Goal: Task Accomplishment & Management: Manage account settings

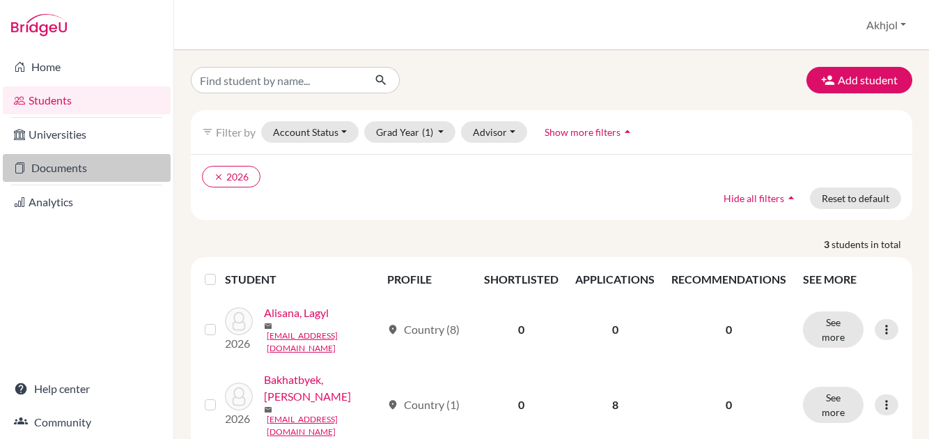
click at [77, 162] on link "Documents" at bounding box center [87, 168] width 168 height 28
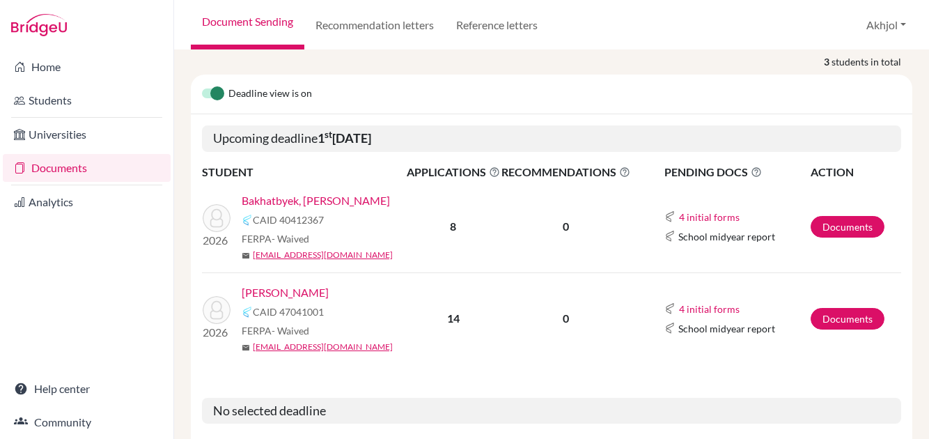
scroll to position [316, 0]
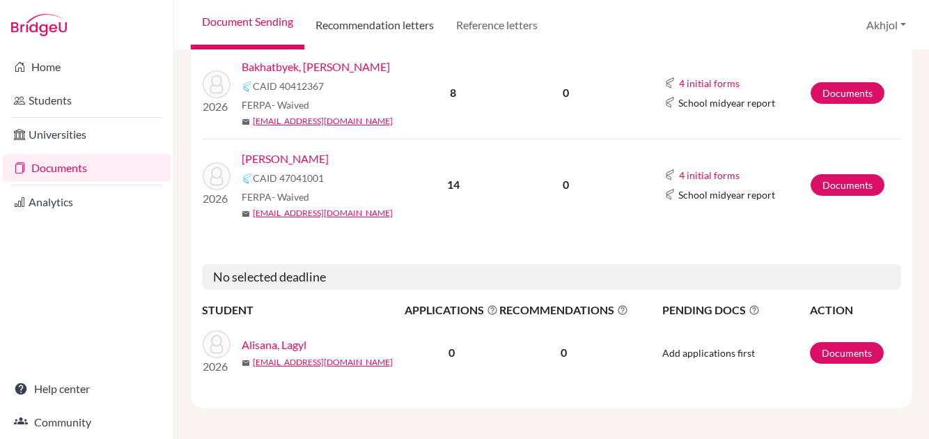
click at [371, 31] on link "Recommendation letters" at bounding box center [374, 25] width 141 height 50
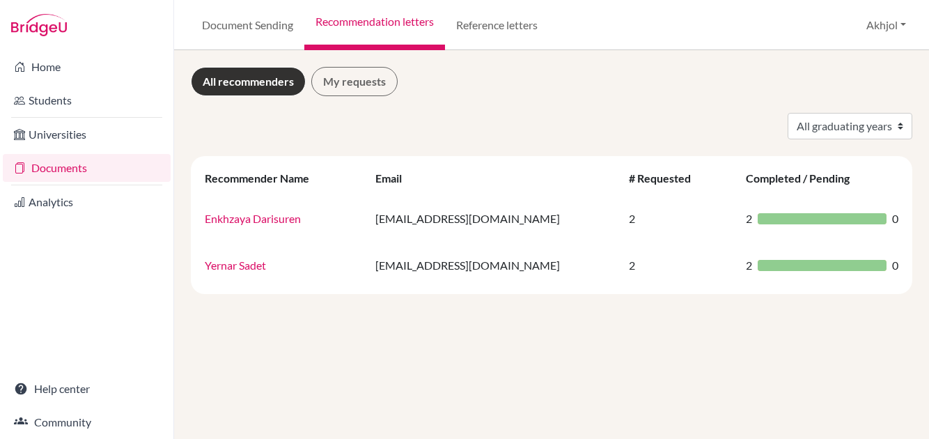
drag, startPoint x: 261, startPoint y: 228, endPoint x: 250, endPoint y: 218, distance: 14.8
click at [250, 218] on link "Enkhzaya Darisuren" at bounding box center [253, 218] width 96 height 13
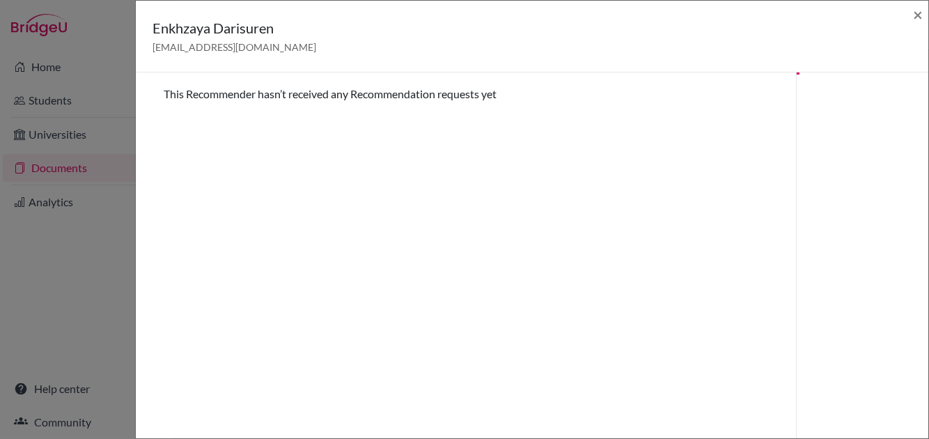
scroll to position [72, 0]
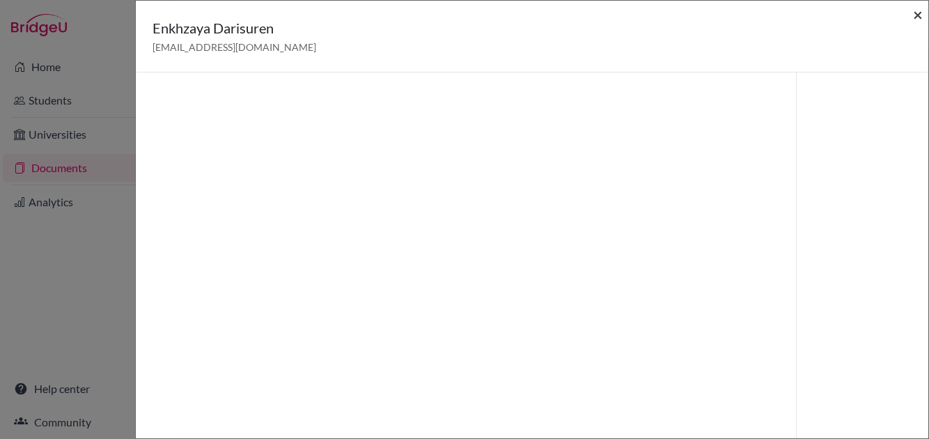
click at [917, 13] on span "×" at bounding box center [918, 14] width 10 height 20
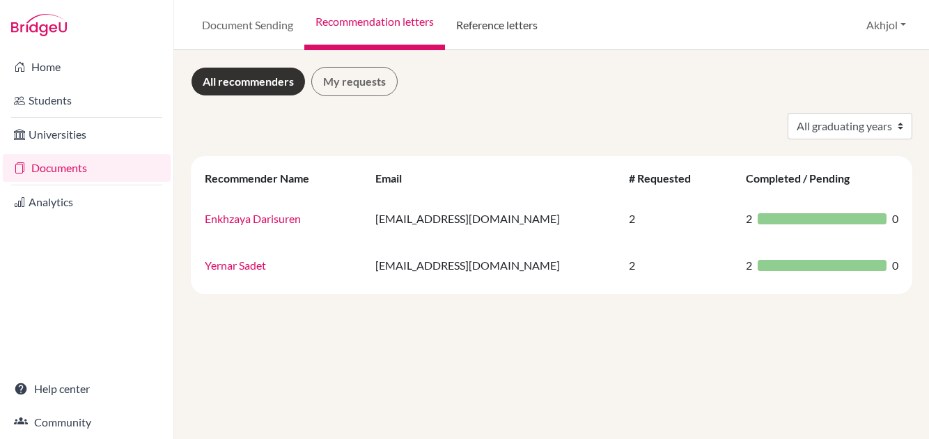
click at [485, 31] on link "Reference letters" at bounding box center [497, 25] width 104 height 50
click at [485, 24] on link "Reference letters" at bounding box center [497, 25] width 104 height 50
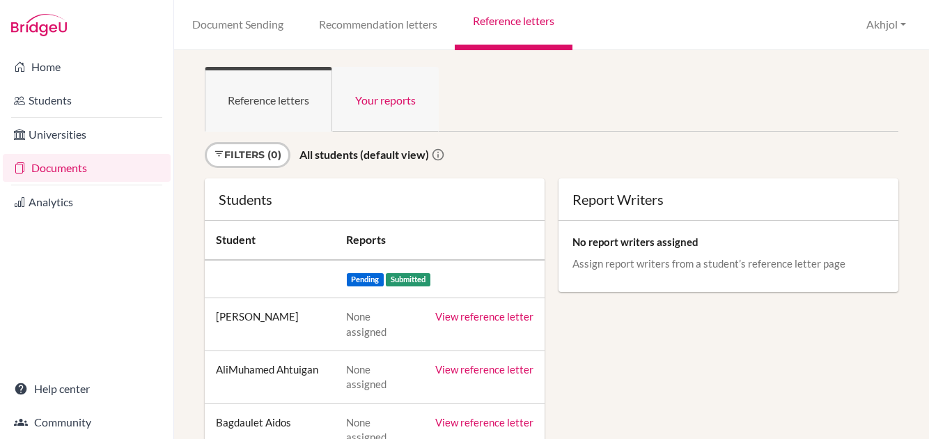
click at [388, 111] on link "Your reports" at bounding box center [385, 99] width 107 height 65
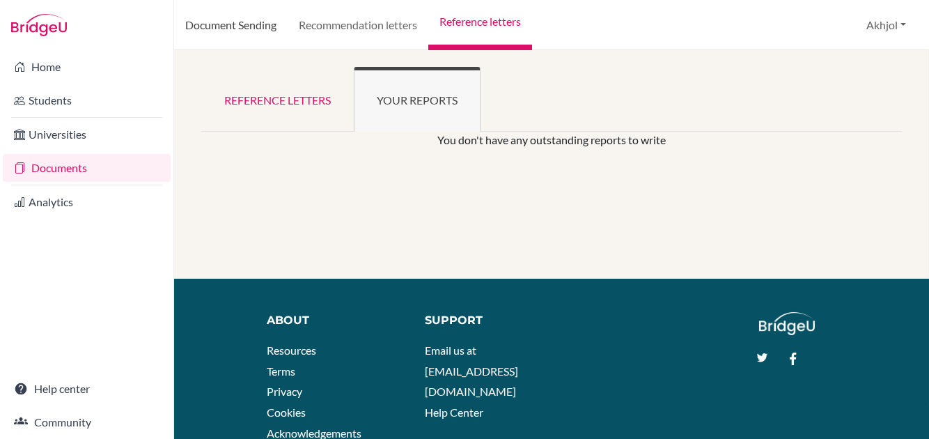
click at [249, 36] on link "Document Sending" at bounding box center [231, 25] width 114 height 50
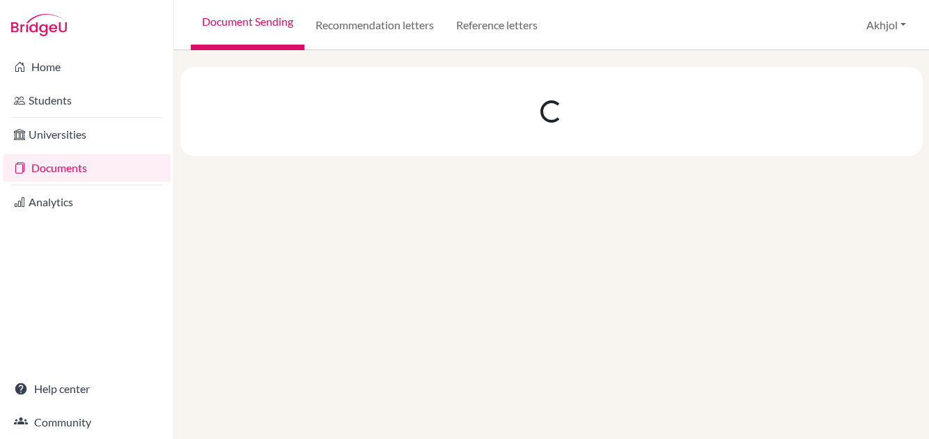
click at [73, 219] on div "Home Students Universities Documents Analytics Help center Community" at bounding box center [86, 244] width 173 height 389
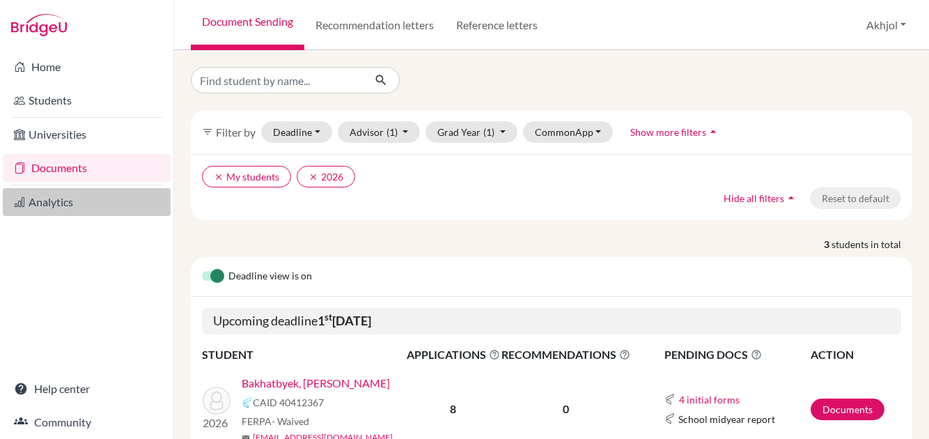
click at [71, 210] on link "Analytics" at bounding box center [87, 202] width 168 height 28
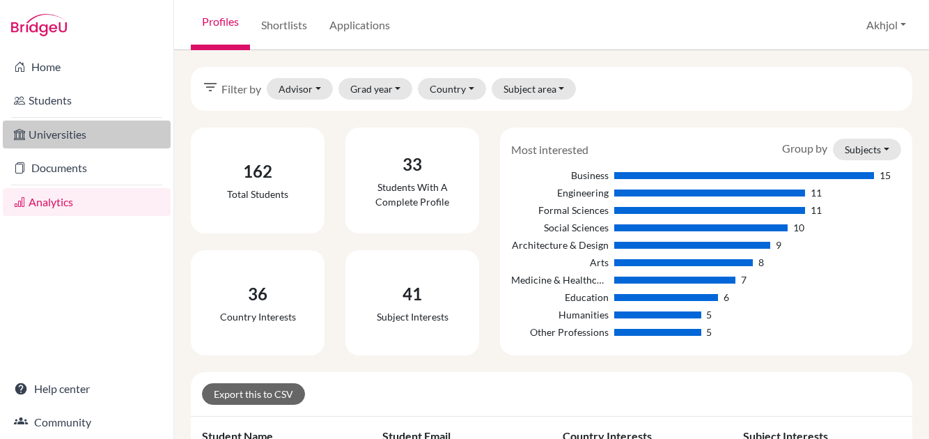
click at [51, 134] on link "Universities" at bounding box center [87, 134] width 168 height 28
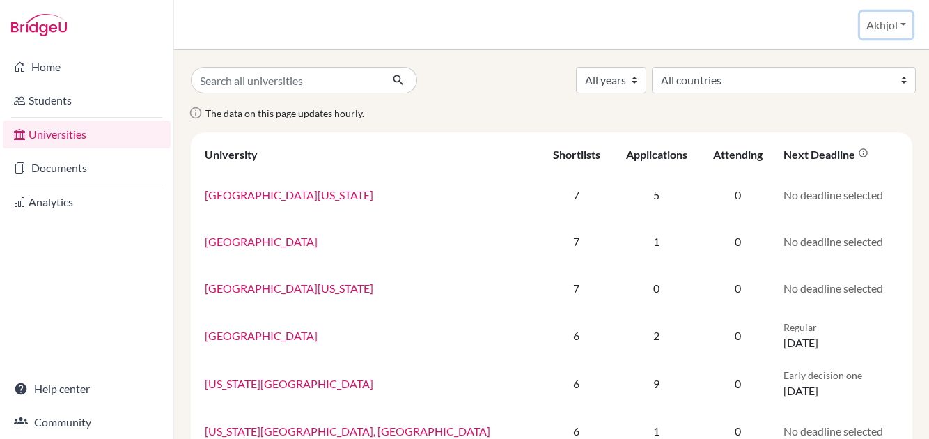
click at [891, 15] on button "Akhjol" at bounding box center [886, 25] width 52 height 26
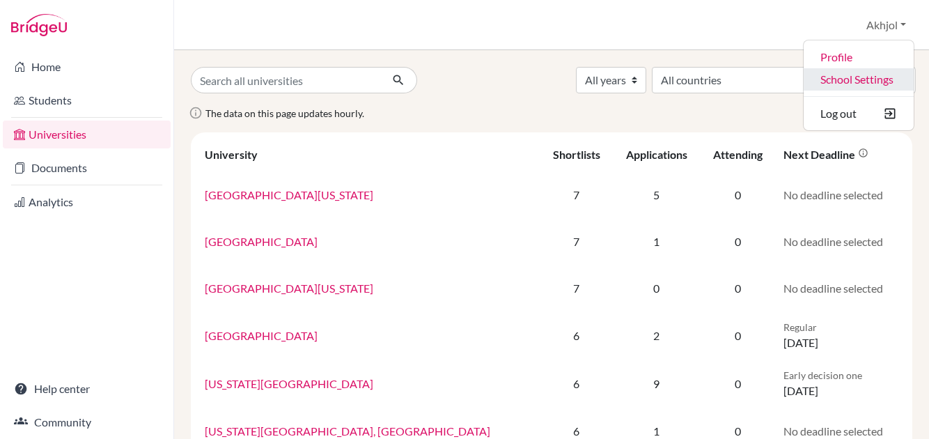
click at [848, 79] on link "School Settings" at bounding box center [859, 79] width 110 height 22
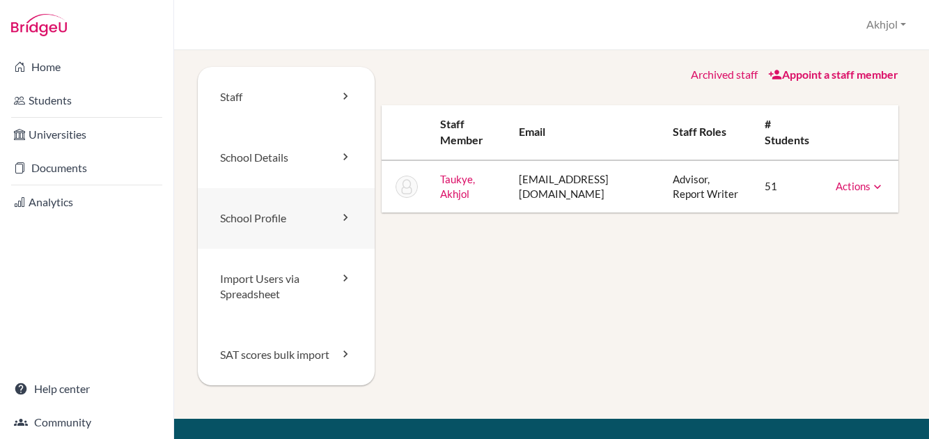
click at [299, 210] on link "School Profile" at bounding box center [286, 218] width 177 height 61
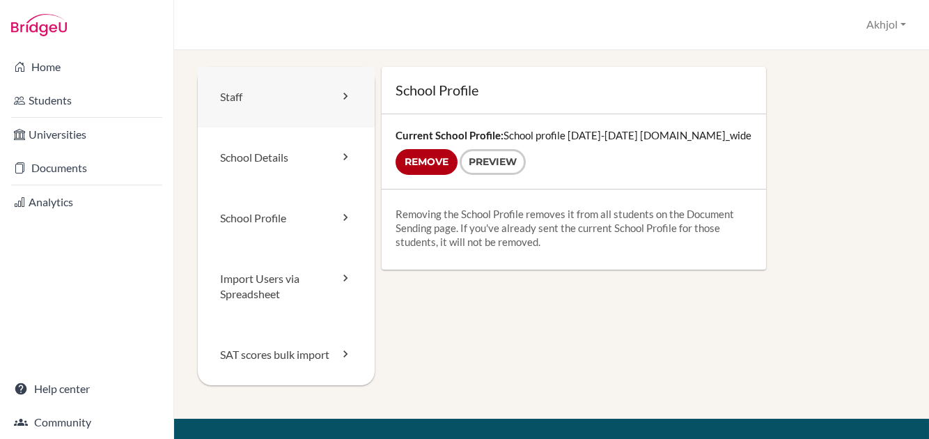
click at [290, 109] on link "Staff" at bounding box center [286, 97] width 177 height 61
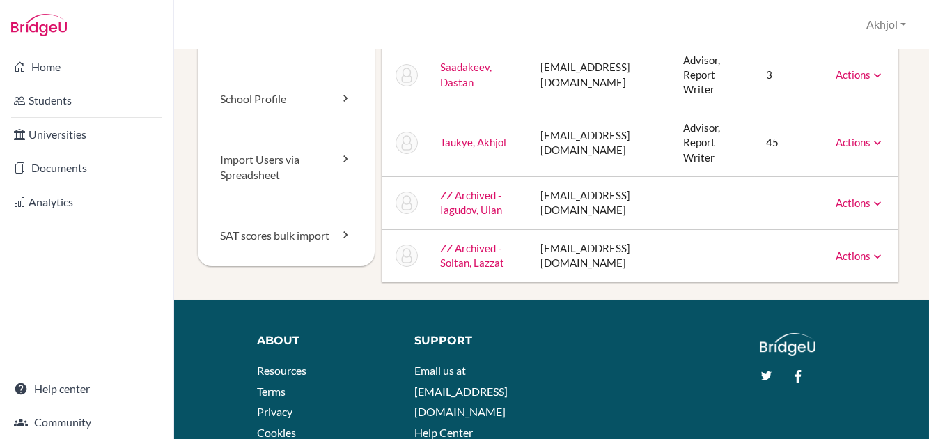
scroll to position [139, 0]
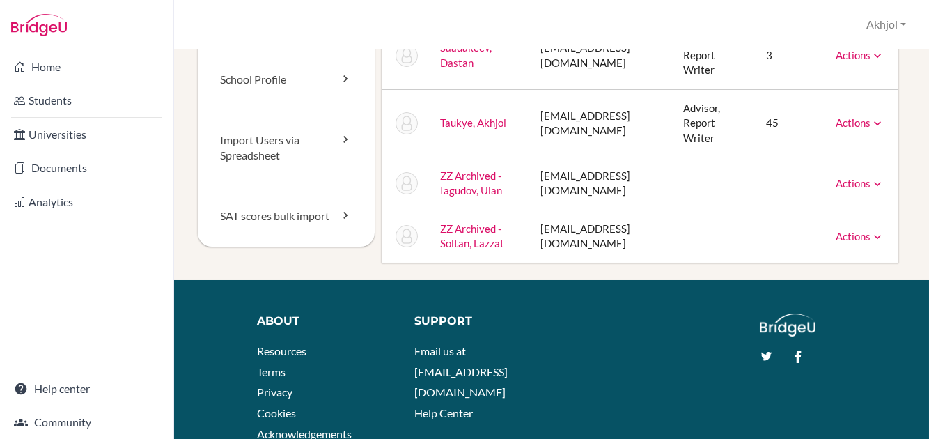
click at [871, 244] on icon at bounding box center [878, 237] width 14 height 14
click at [848, 189] on link "Actions" at bounding box center [860, 183] width 49 height 13
click at [842, 128] on div "Actions Reset Password" at bounding box center [860, 123] width 49 height 15
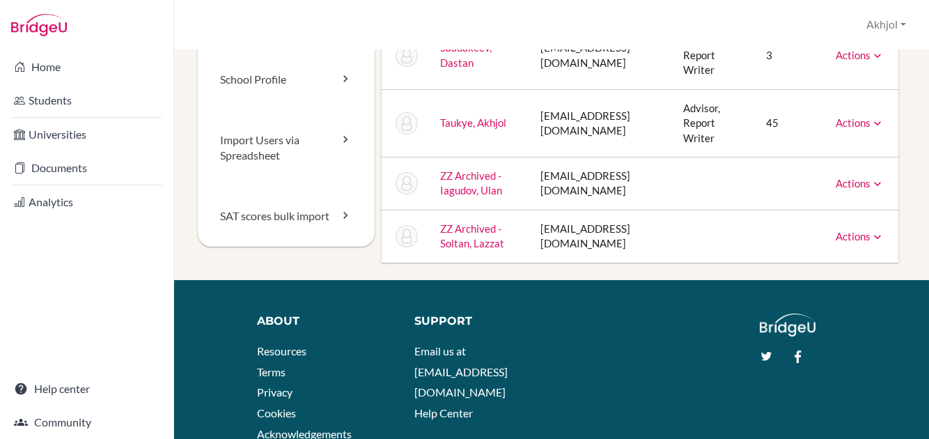
click at [841, 120] on link "Actions" at bounding box center [860, 122] width 49 height 13
click at [838, 56] on link "Actions" at bounding box center [860, 55] width 49 height 13
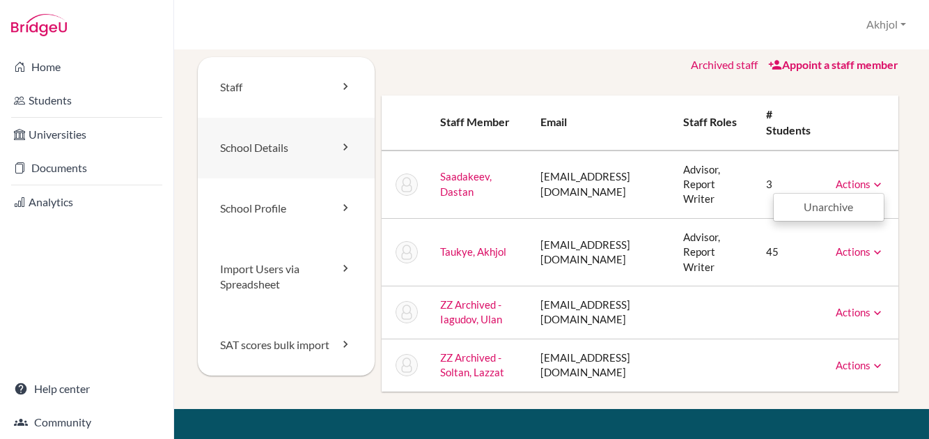
scroll to position [0, 0]
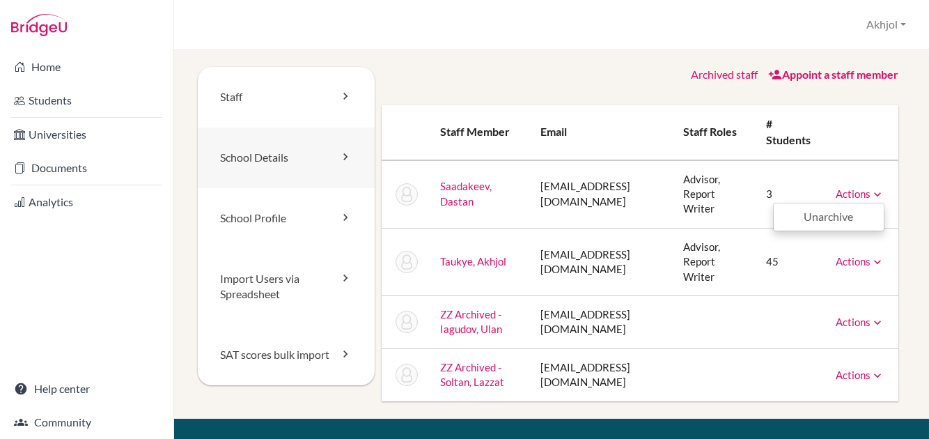
click at [285, 170] on link "School Details" at bounding box center [286, 157] width 177 height 61
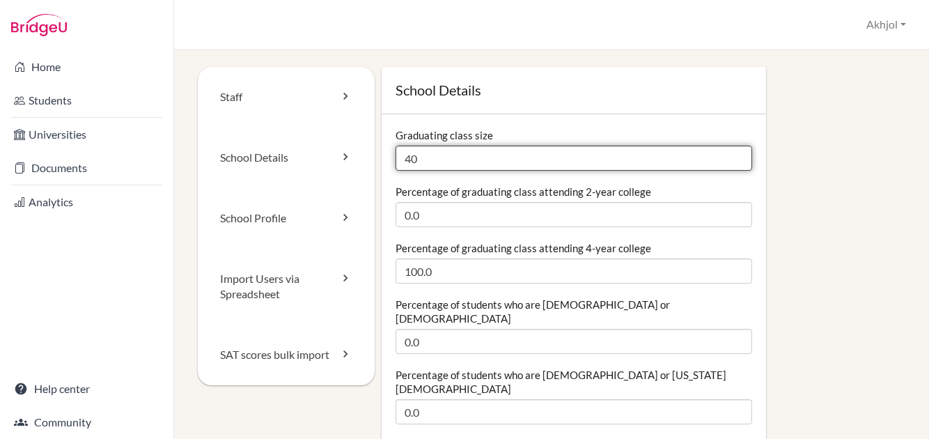
click at [527, 156] on input "40" at bounding box center [574, 158] width 357 height 25
type input "36"
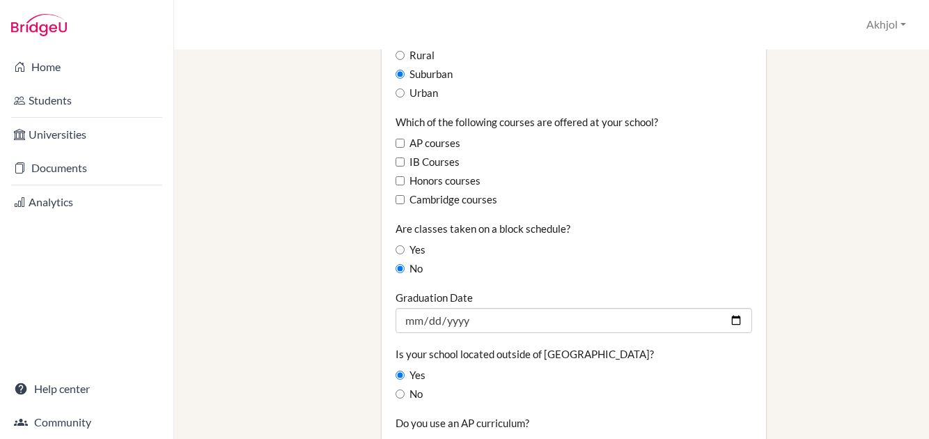
scroll to position [905, 0]
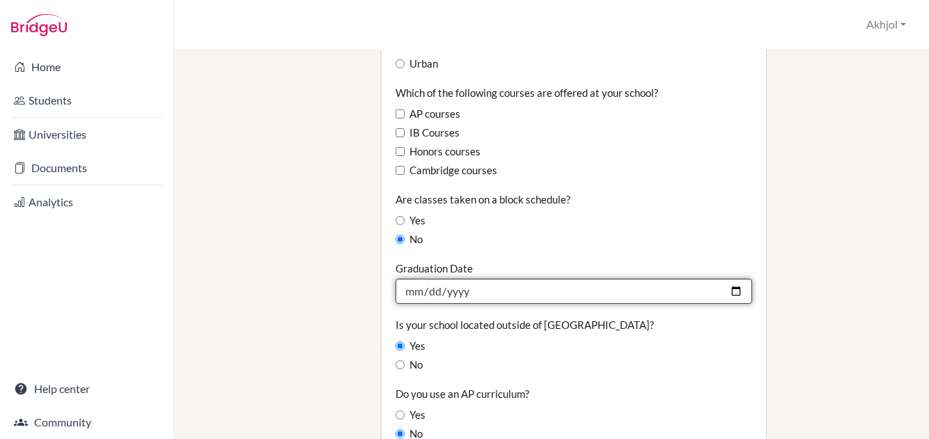
click at [538, 279] on input "2025-06-15" at bounding box center [574, 291] width 357 height 25
click at [520, 279] on input "2025-06-15" at bounding box center [574, 291] width 357 height 25
click at [726, 279] on input "2025-06-15" at bounding box center [574, 291] width 357 height 25
type input "2026-06-15"
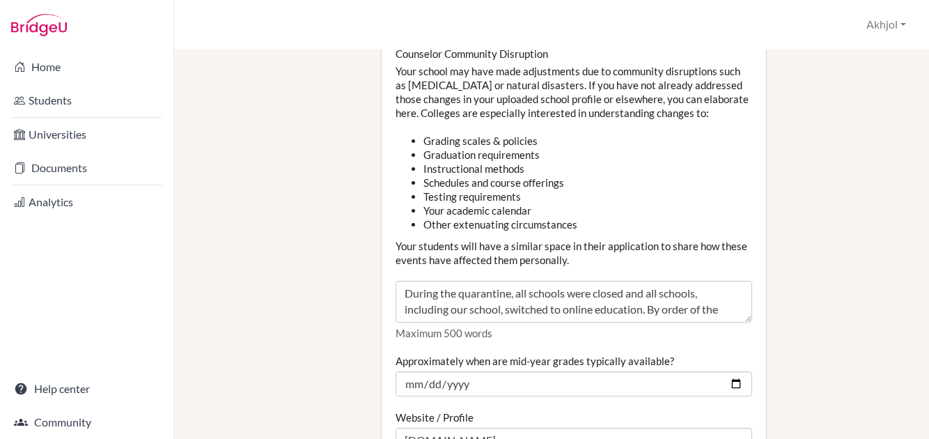
scroll to position [1532, 0]
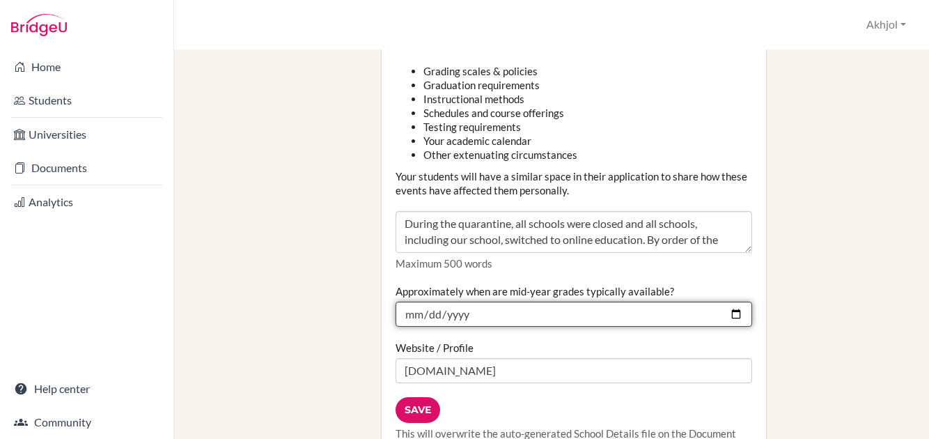
click at [726, 302] on input "2024-12-27" at bounding box center [574, 314] width 357 height 25
type input "2025-12-22"
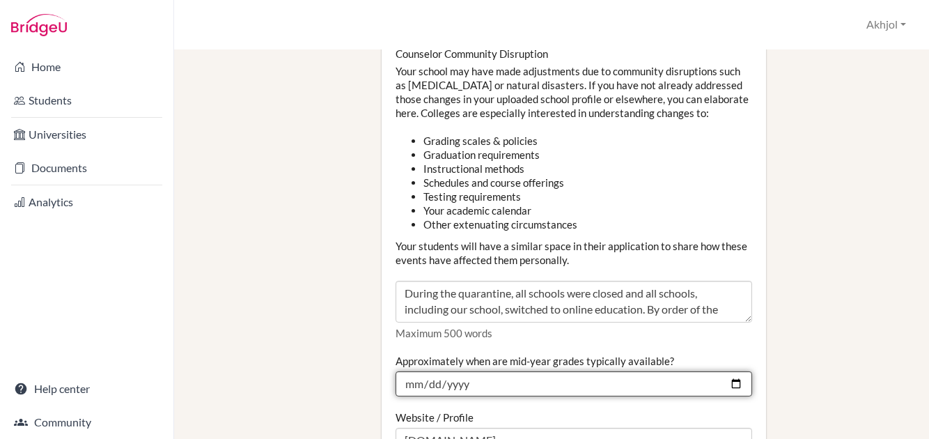
scroll to position [1672, 0]
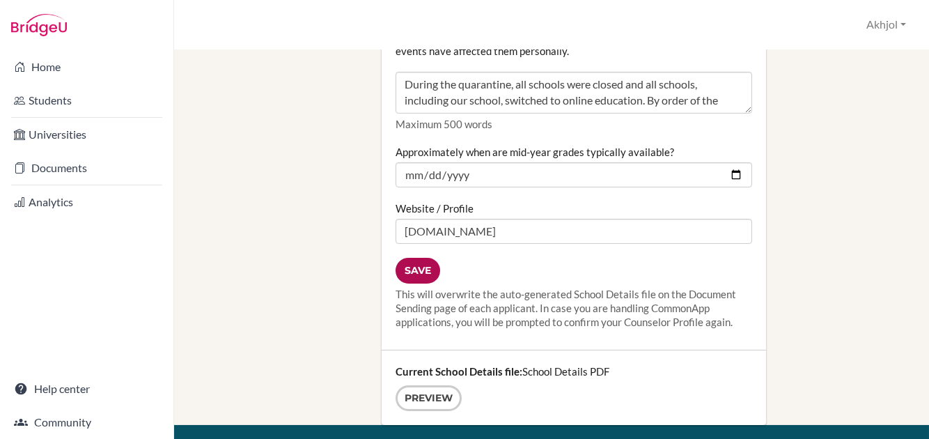
click at [416, 258] on input "Save" at bounding box center [418, 271] width 45 height 26
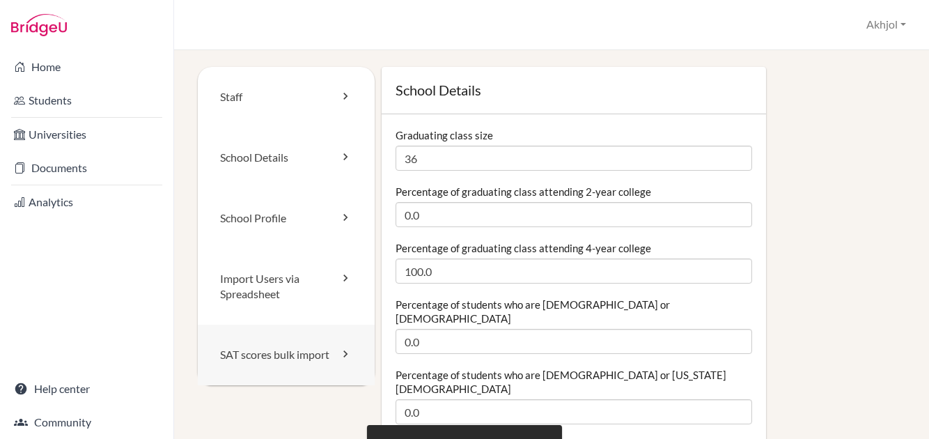
click at [343, 365] on link "SAT scores bulk import" at bounding box center [286, 355] width 177 height 61
click at [302, 205] on link "School Profile" at bounding box center [286, 218] width 177 height 61
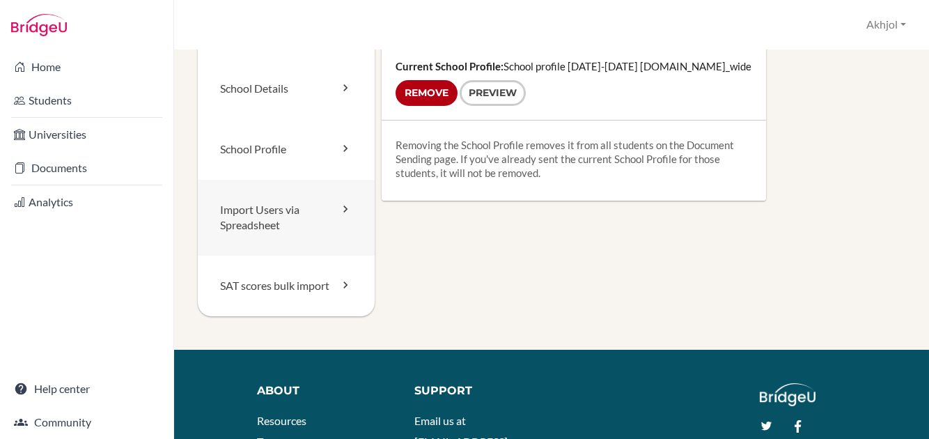
scroll to position [69, 0]
click at [312, 98] on link "School Details" at bounding box center [286, 89] width 177 height 61
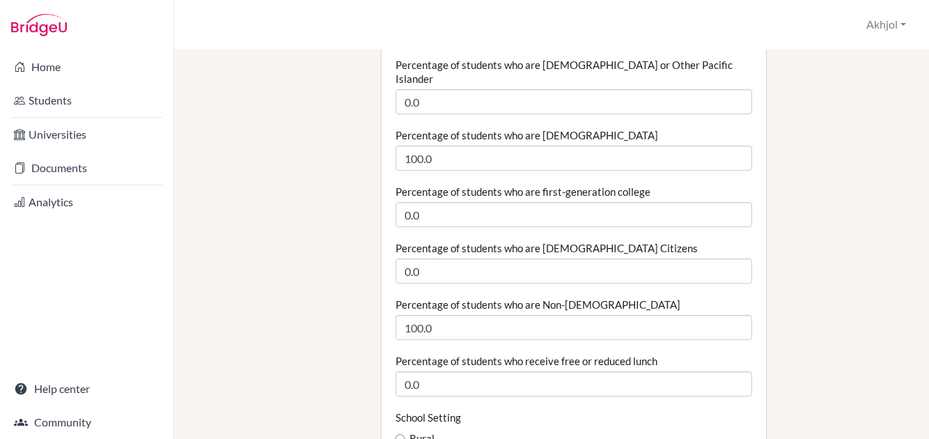
scroll to position [626, 0]
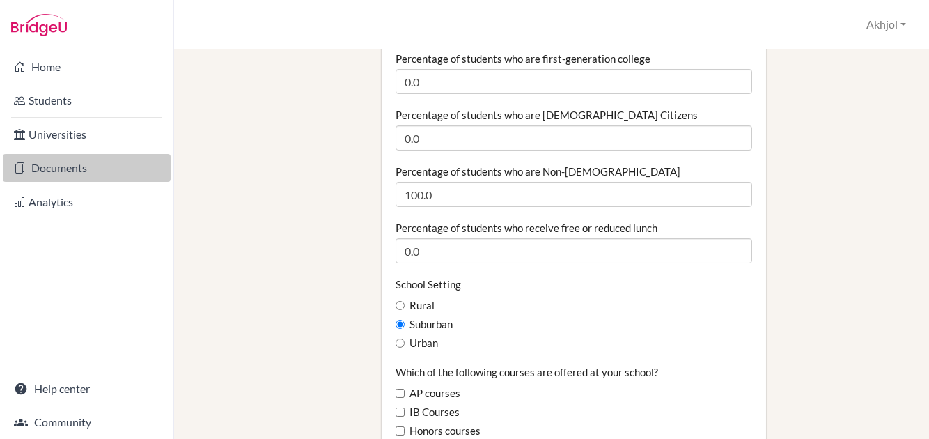
click at [59, 162] on link "Documents" at bounding box center [87, 168] width 168 height 28
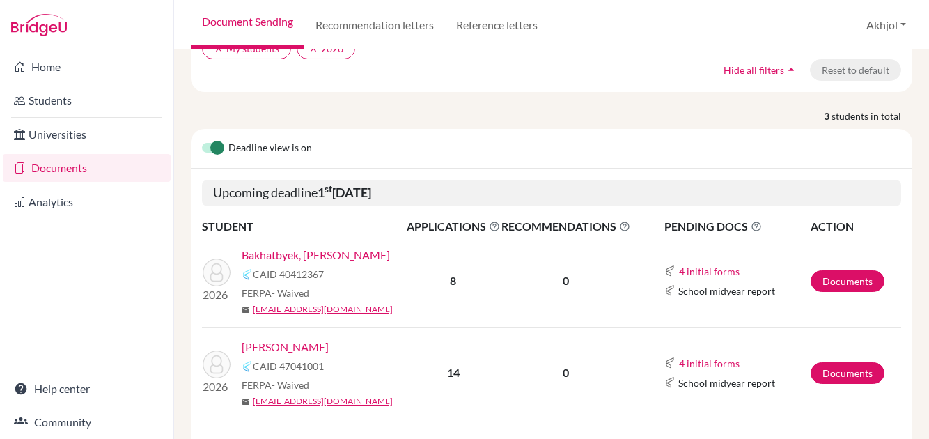
scroll to position [209, 0]
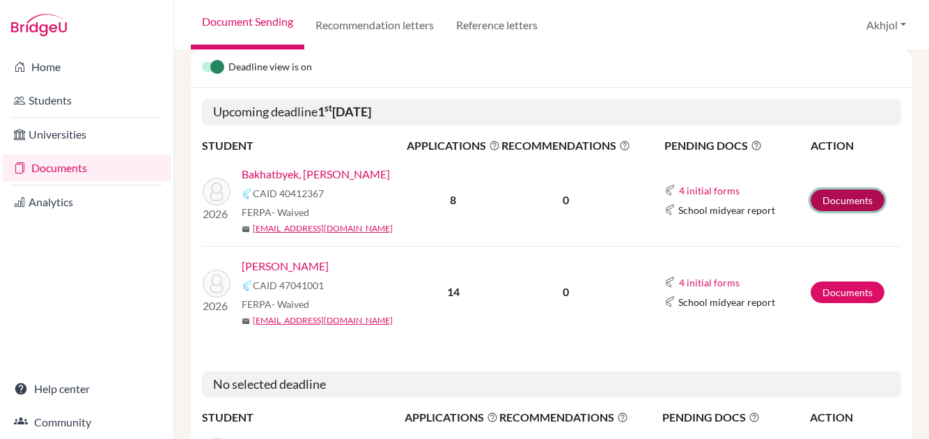
click at [844, 193] on link "Documents" at bounding box center [848, 200] width 74 height 22
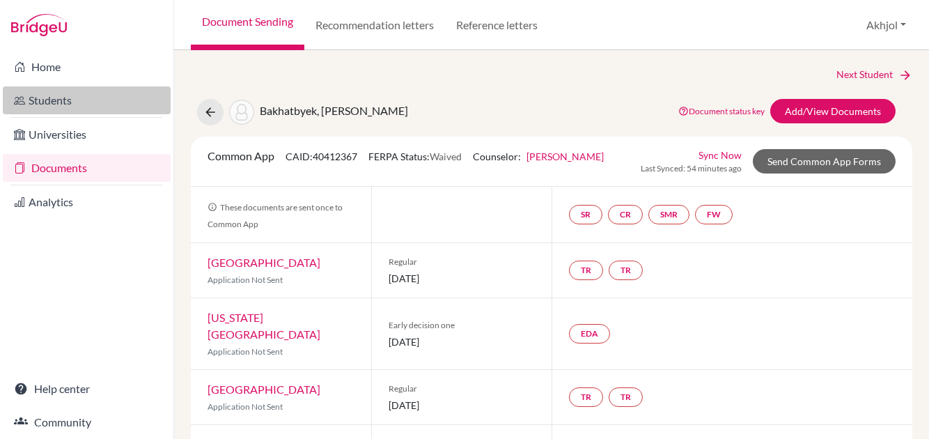
click at [52, 110] on link "Students" at bounding box center [87, 100] width 168 height 28
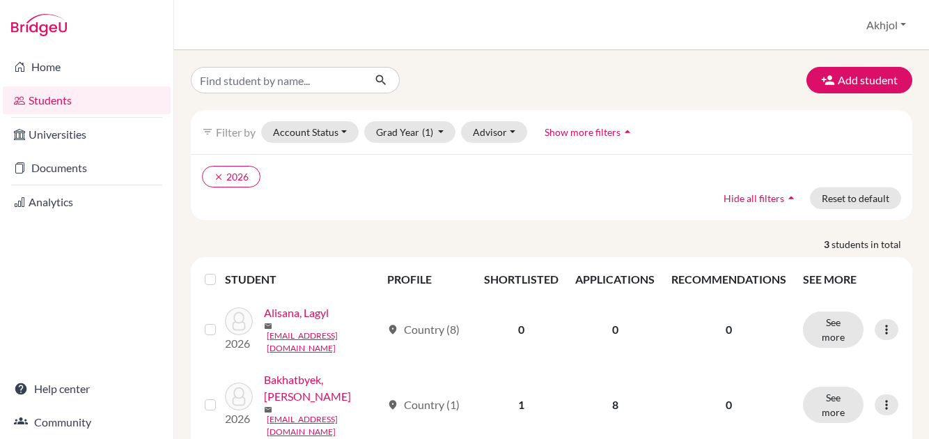
scroll to position [69, 0]
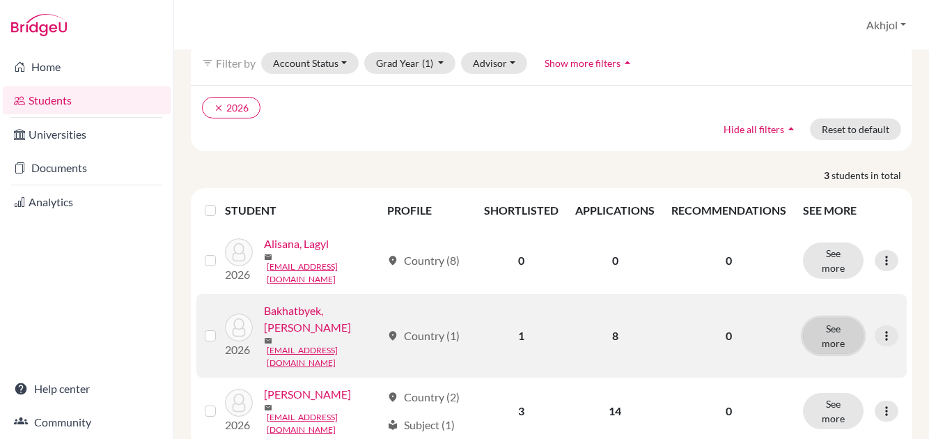
click at [836, 320] on button "See more" at bounding box center [833, 336] width 61 height 36
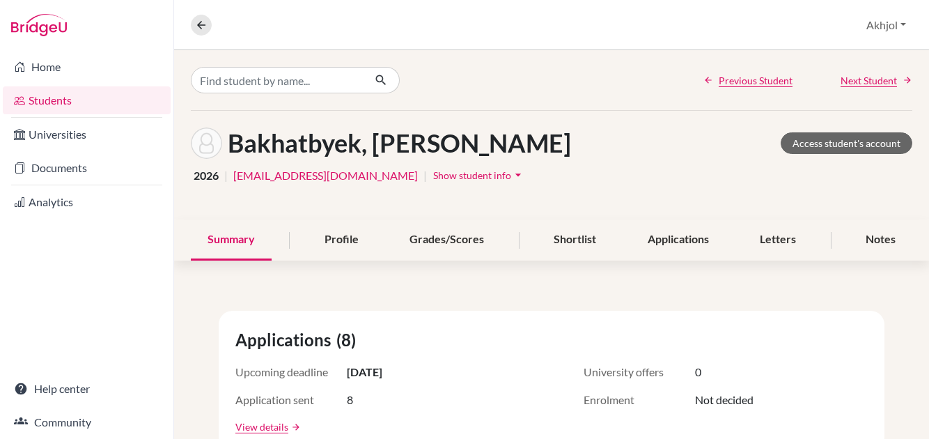
click at [219, 226] on div "Summary" at bounding box center [231, 239] width 81 height 41
